Goal: Task Accomplishment & Management: Complete application form

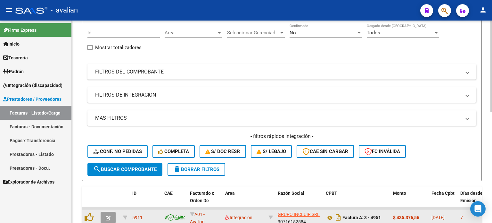
scroll to position [55, 0]
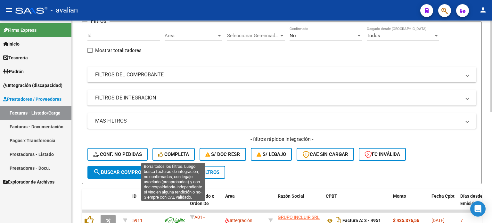
click at [174, 152] on span "Completa" at bounding box center [173, 154] width 31 height 6
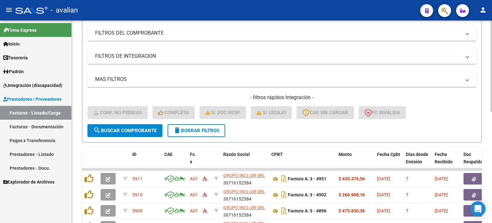
scroll to position [76, 0]
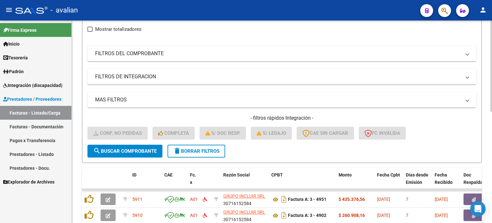
click at [180, 154] on button "delete Borrar Filtros" at bounding box center [196, 150] width 58 height 13
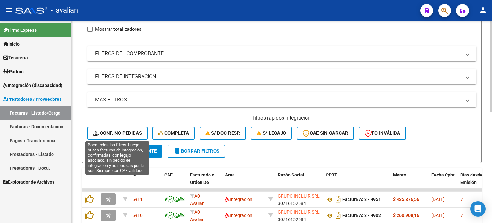
click at [133, 136] on button "Conf. no pedidas" at bounding box center [117, 132] width 60 height 13
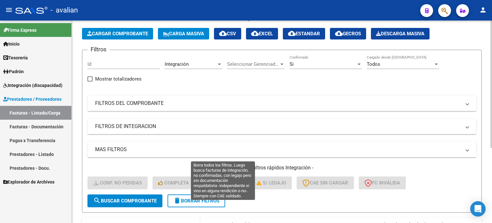
scroll to position [64, 0]
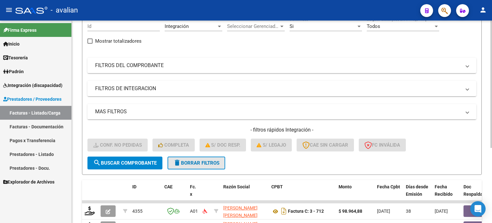
click at [194, 160] on span "delete Borrar Filtros" at bounding box center [196, 163] width 46 height 6
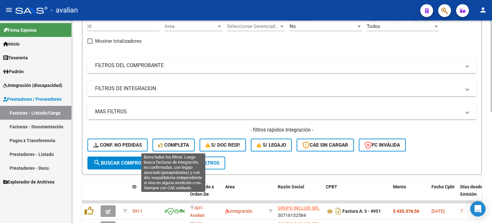
scroll to position [0, 0]
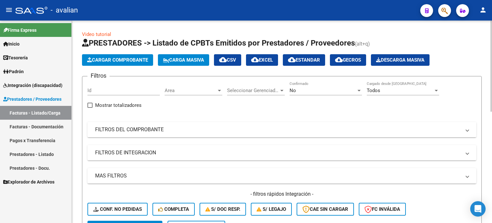
click at [202, 96] on div "Area Area" at bounding box center [194, 91] width 58 height 20
click at [195, 91] on span "Area" at bounding box center [191, 90] width 52 height 6
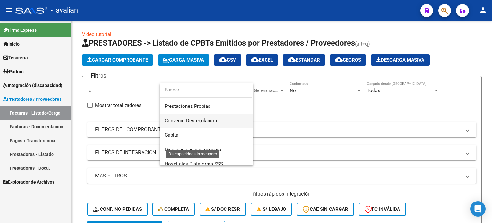
scroll to position [77, 0]
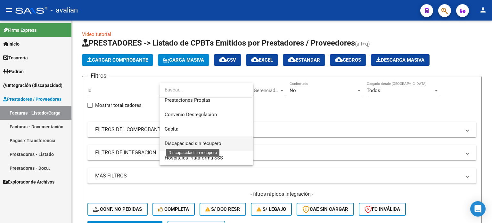
click at [188, 143] on span "Discapacidad sin recupero" at bounding box center [193, 143] width 57 height 6
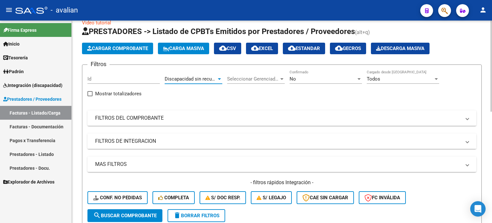
scroll to position [64, 0]
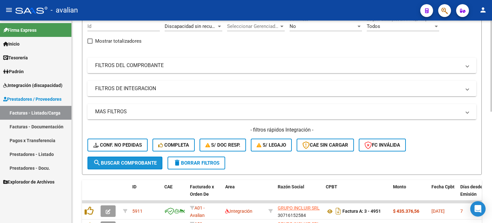
click at [147, 162] on span "search Buscar Comprobante" at bounding box center [124, 163] width 63 height 6
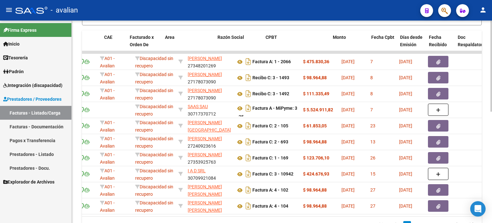
scroll to position [0, 0]
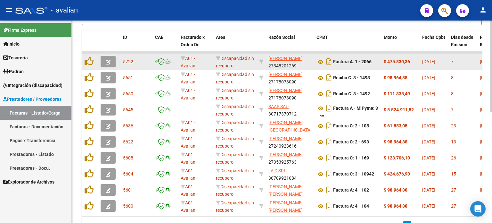
click at [110, 62] on icon "button" at bounding box center [108, 62] width 5 height 5
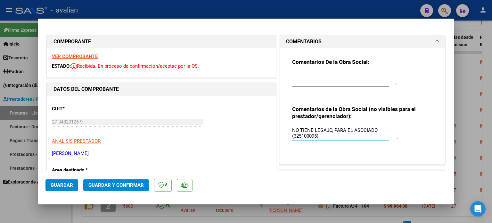
drag, startPoint x: 291, startPoint y: 130, endPoint x: 333, endPoint y: 140, distance: 43.1
click at [333, 140] on div "NO TIENE LEGAJO, PARA EL ASOCIADO (325100095)" at bounding box center [345, 132] width 106 height 15
click at [393, 139] on textarea "NO TIENE LEGAJO, PARA EL ASOCIADO (325100095)" at bounding box center [345, 132] width 106 height 13
click at [299, 82] on textarea at bounding box center [345, 78] width 106 height 13
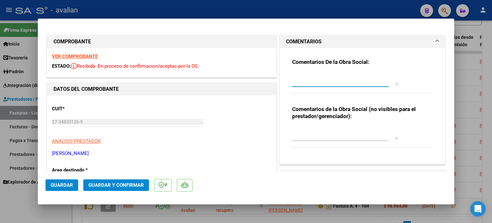
paste textarea "NO TIENE LEGAJO, PARA EL ASOCIADO (325100095)"
type textarea "NO TIENE LEGAJO, PARA EL ASOCIADO (325100095)"
click at [69, 183] on span "Guardar" at bounding box center [62, 185] width 22 height 6
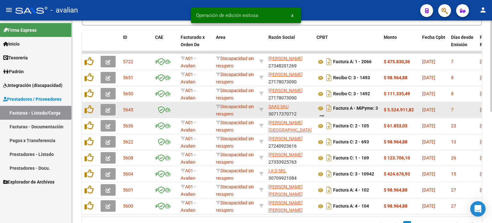
scroll to position [171, 0]
